Goal: Transaction & Acquisition: Download file/media

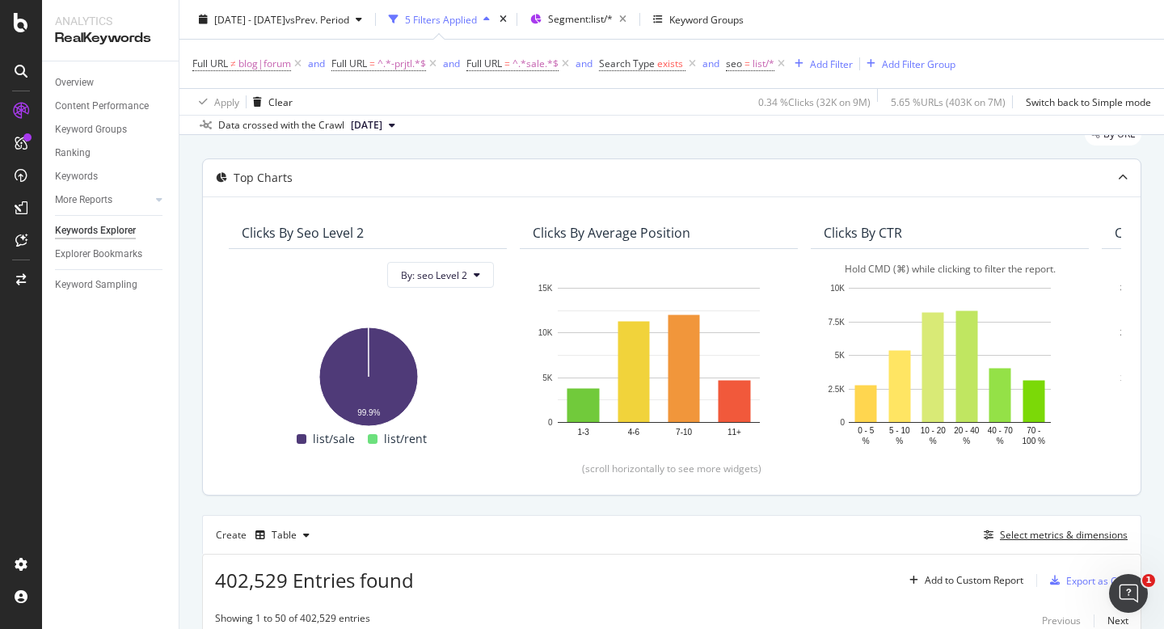
scroll to position [11, 0]
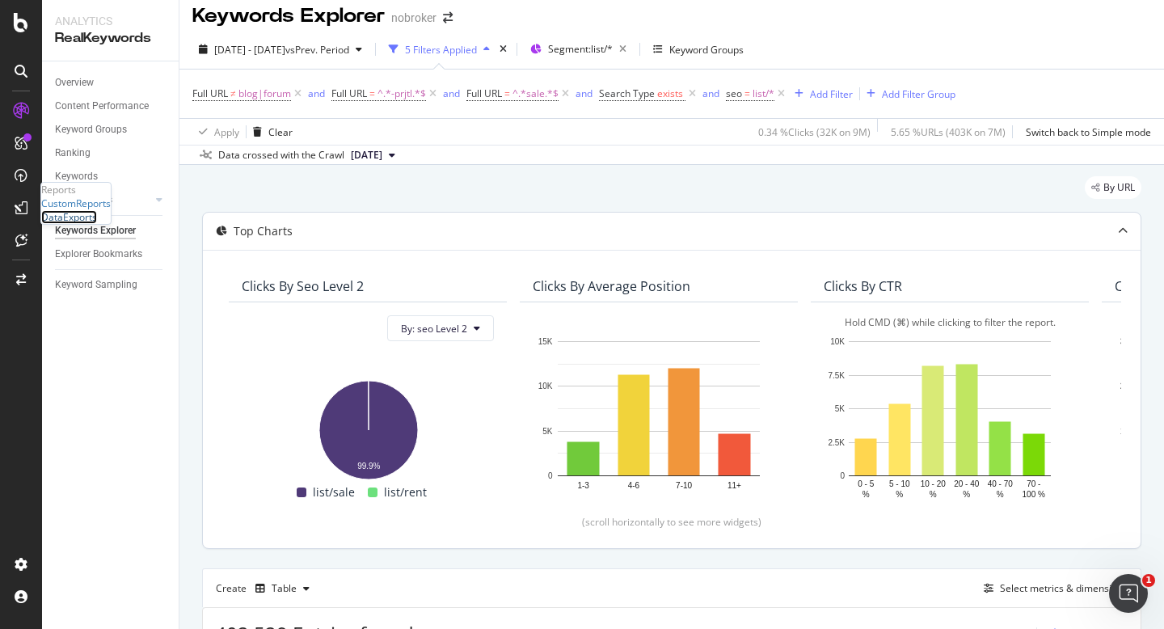
click at [74, 224] on div "DataExports" at bounding box center [69, 217] width 56 height 14
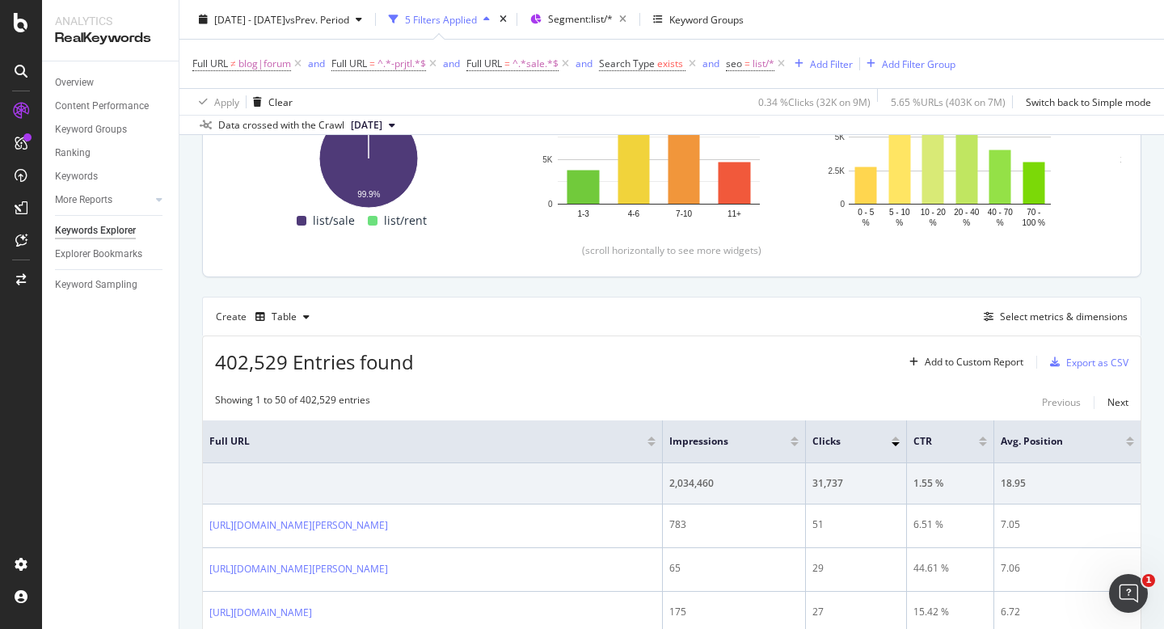
scroll to position [284, 0]
click at [1094, 360] on div "Export as CSV" at bounding box center [1097, 361] width 62 height 14
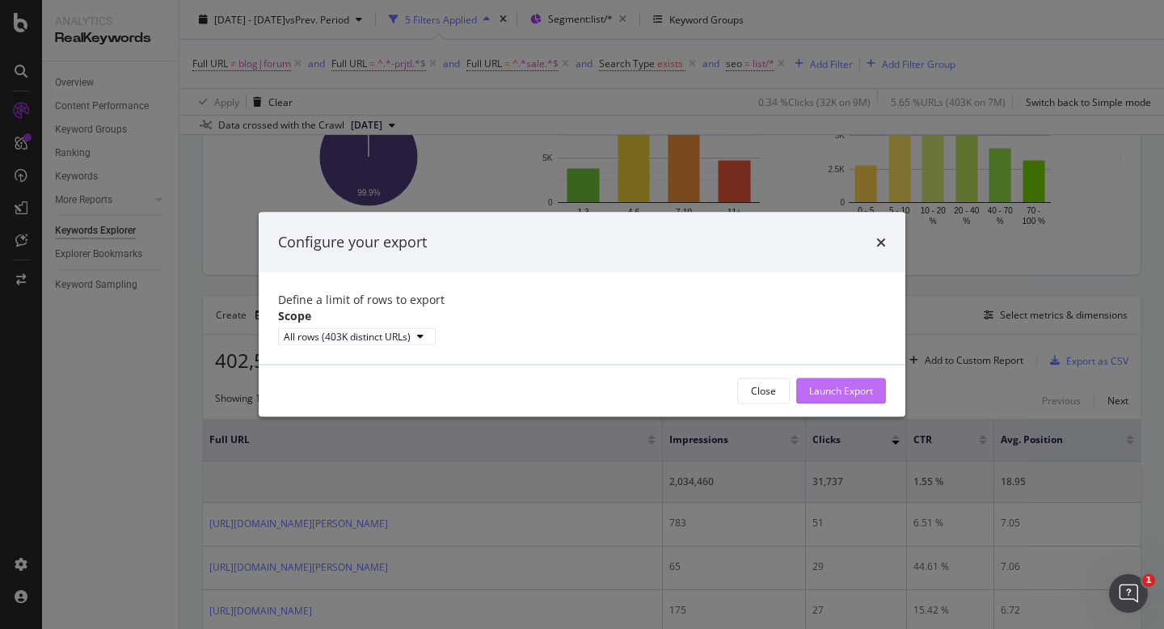
click at [827, 398] on div "Launch Export" at bounding box center [841, 391] width 64 height 14
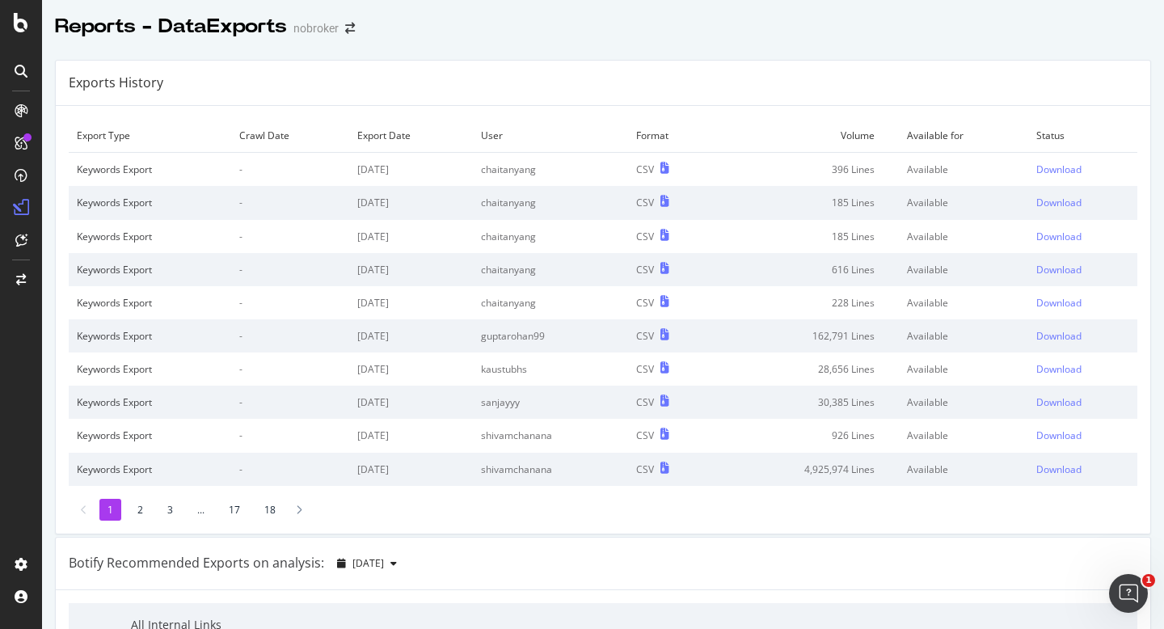
click at [136, 507] on li "2" at bounding box center [140, 510] width 22 height 22
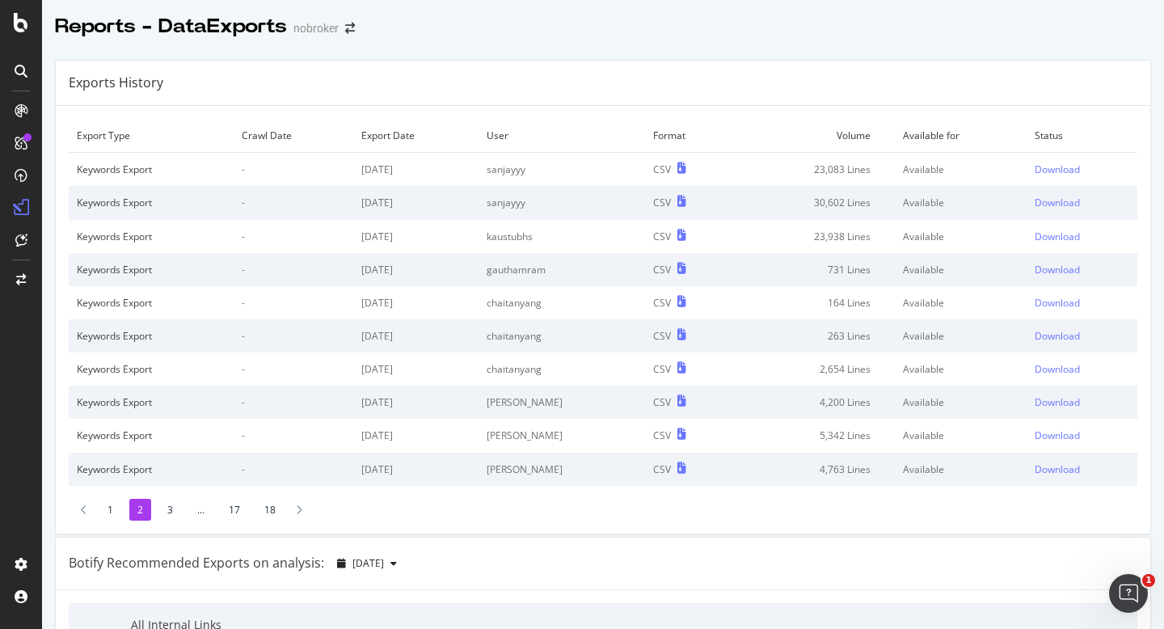
click at [108, 506] on li "1" at bounding box center [110, 510] width 22 height 22
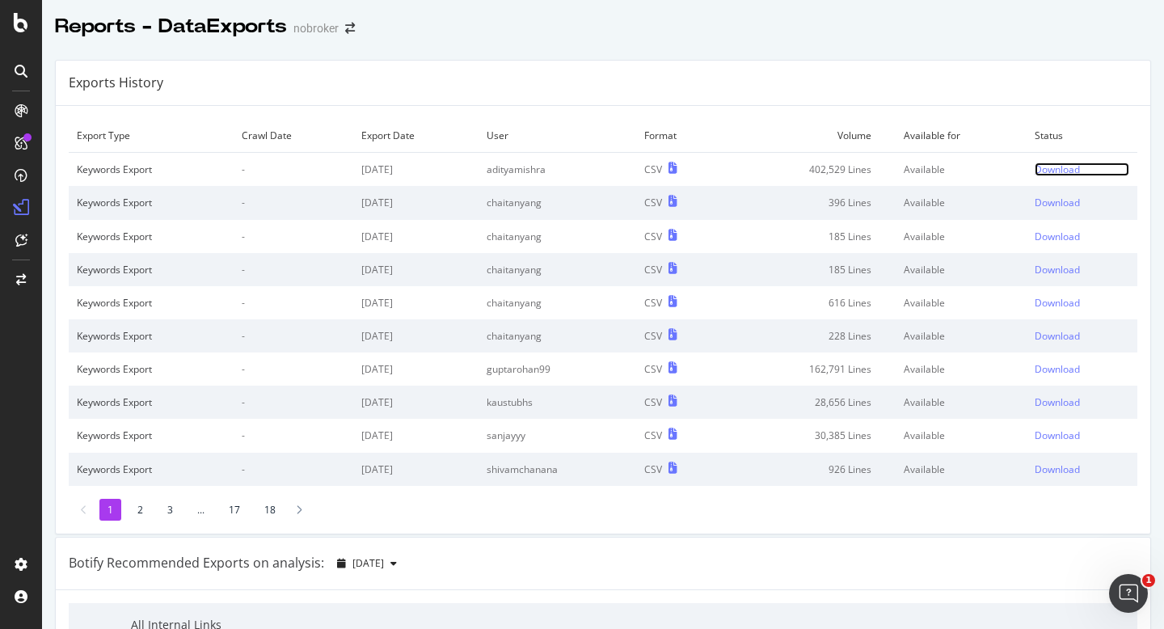
click at [1049, 170] on div "Download" at bounding box center [1056, 169] width 45 height 14
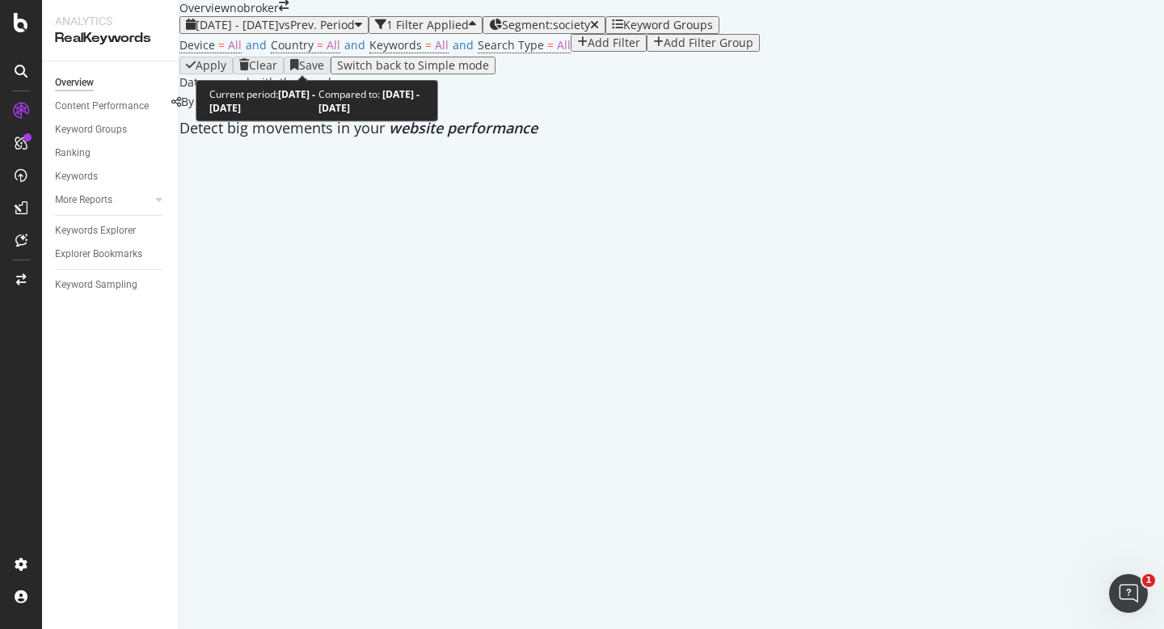
click at [322, 32] on div "2025 Sep. 1st - Sep. 24th vs Prev. Period" at bounding box center [274, 25] width 176 height 13
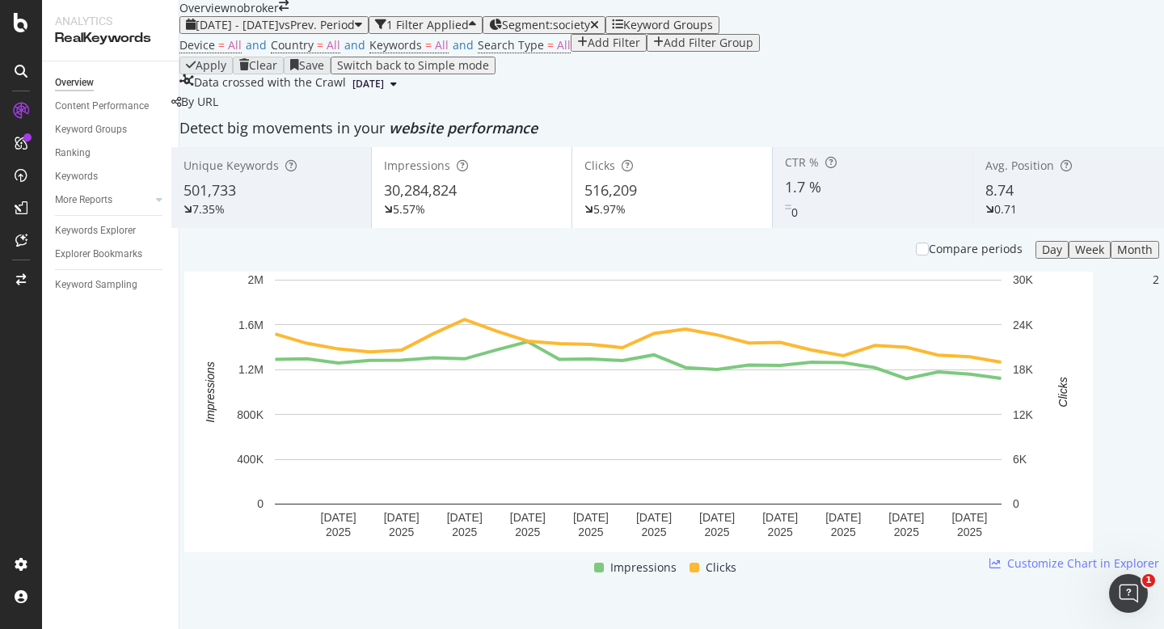
click at [260, 32] on div "2025 Sep. 1st - Sep. 24th vs Prev. Period" at bounding box center [274, 25] width 176 height 13
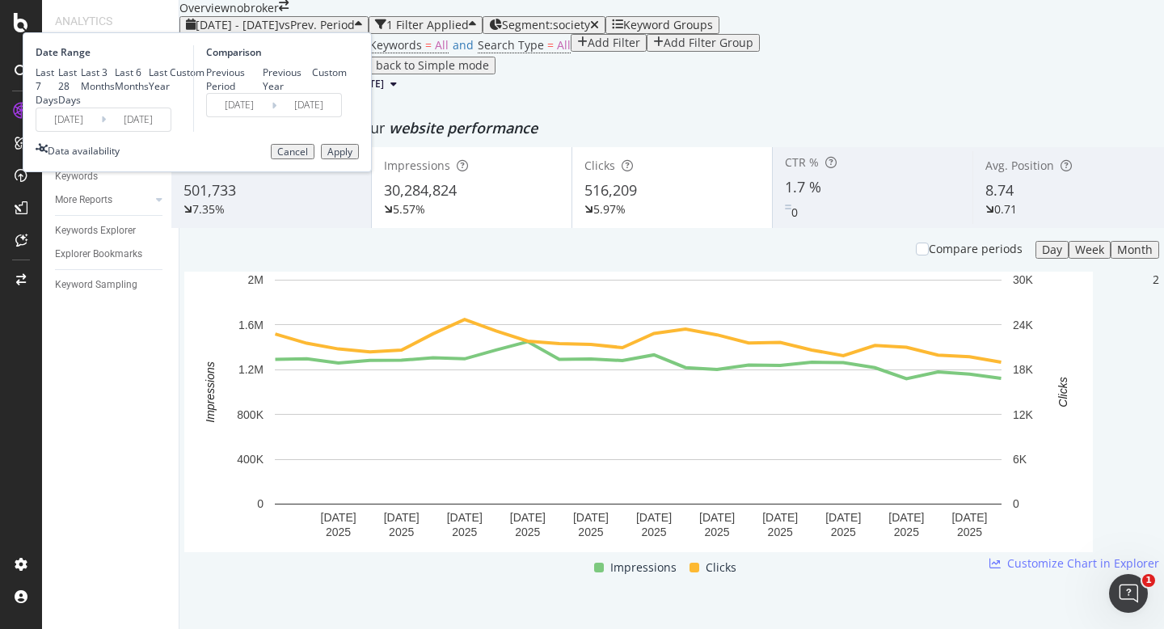
click at [101, 131] on input "2025/09/01" at bounding box center [68, 119] width 65 height 23
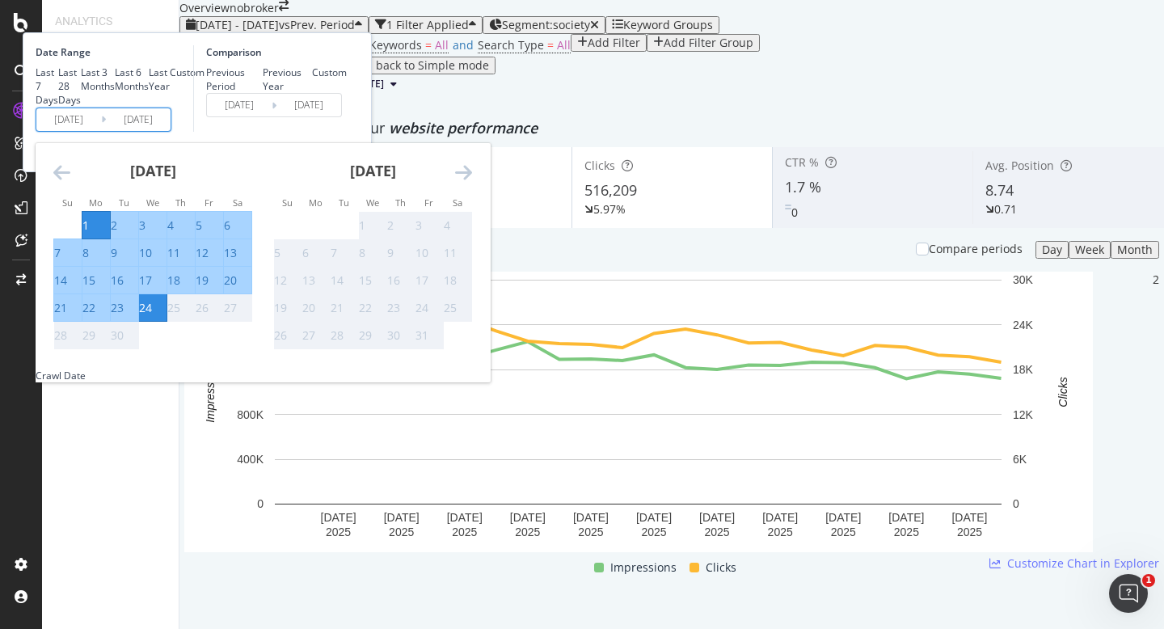
click at [347, 132] on div "Comparison Previous Period Previous Year Custom 2025/08/08 Navigate forward to …" at bounding box center [270, 88] width 154 height 86
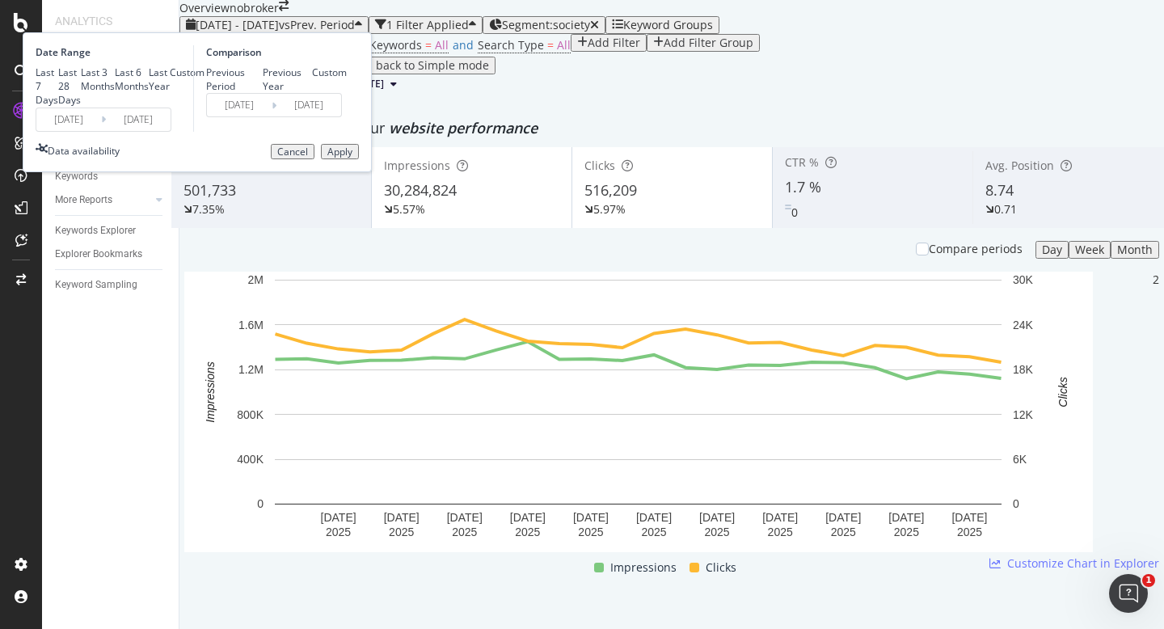
click at [308, 158] on div "Cancel" at bounding box center [292, 151] width 31 height 11
